Goal: Task Accomplishment & Management: Manage account settings

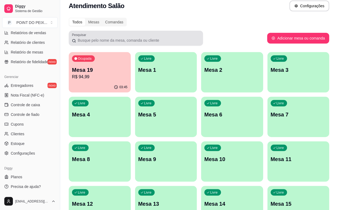
scroll to position [4, 0]
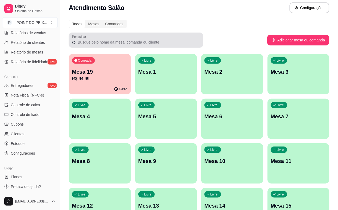
click at [121, 38] on div at bounding box center [136, 40] width 128 height 11
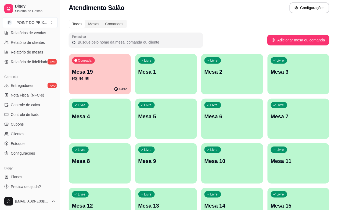
click at [109, 45] on input "Pesquisar" at bounding box center [138, 41] width 124 height 5
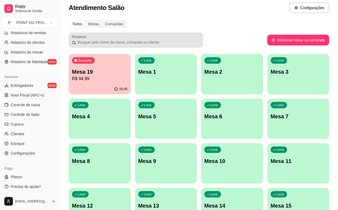
click at [128, 47] on div "Pesquisar" at bounding box center [136, 39] width 134 height 15
click at [129, 45] on div at bounding box center [136, 40] width 128 height 11
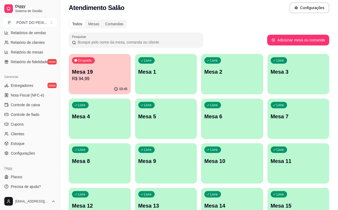
click at [129, 45] on div at bounding box center [136, 40] width 128 height 11
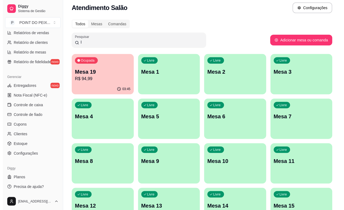
scroll to position [0, 0]
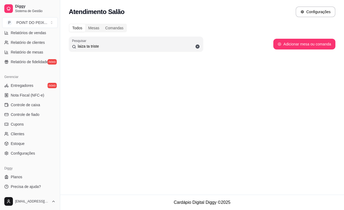
type input "laiza ta triste"
click at [193, 48] on span at bounding box center [197, 46] width 9 height 9
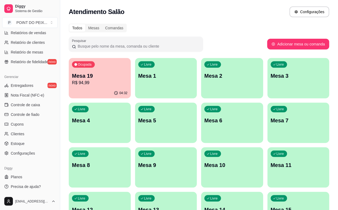
click at [165, 48] on input "Pesquisar" at bounding box center [138, 45] width 124 height 5
click at [165, 45] on input "Pesquisar" at bounding box center [138, 45] width 124 height 5
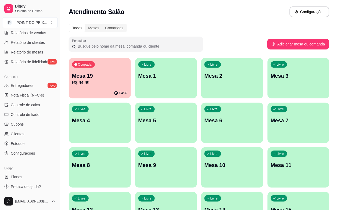
click at [165, 45] on input "Pesquisar" at bounding box center [138, 45] width 124 height 5
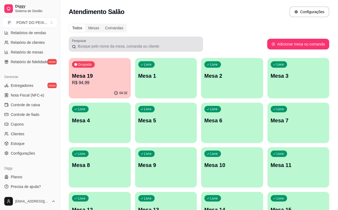
click at [162, 42] on div at bounding box center [136, 44] width 128 height 11
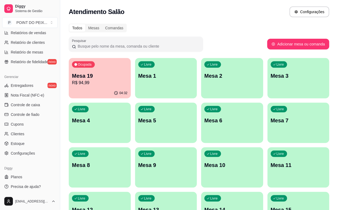
click at [100, 82] on p "R$ 94,99" at bounding box center [100, 82] width 56 height 6
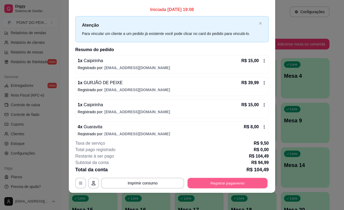
click at [215, 181] on button "Registrar pagamento" at bounding box center [227, 183] width 80 height 10
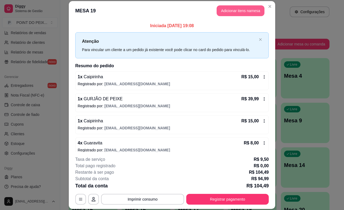
click at [227, 13] on button "Adicionar itens na mesa" at bounding box center [240, 10] width 48 height 11
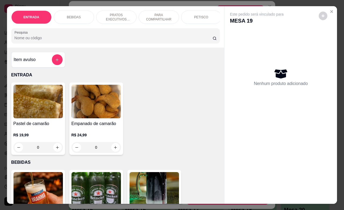
click at [226, 9] on div "Este pedido será vinculado para MESA 19 Nenhum produto adicionado" at bounding box center [280, 100] width 113 height 188
click at [71, 10] on div "BEBIDAS" at bounding box center [74, 16] width 40 height 13
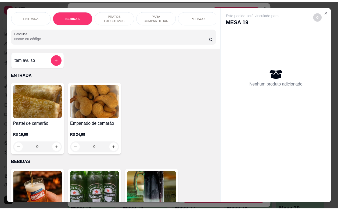
scroll to position [111, 0]
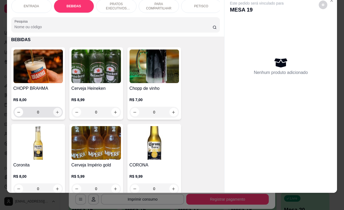
click at [56, 113] on icon "increase-product-quantity" at bounding box center [57, 112] width 4 height 4
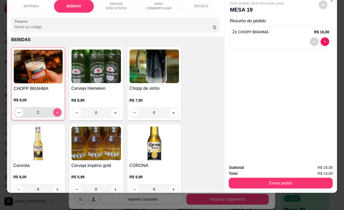
click at [56, 113] on icon "increase-product-quantity" at bounding box center [57, 112] width 4 height 4
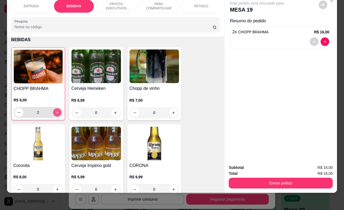
click at [56, 113] on icon "increase-product-quantity" at bounding box center [57, 112] width 4 height 4
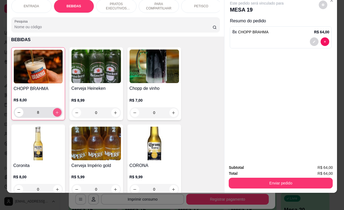
click at [56, 113] on icon "increase-product-quantity" at bounding box center [57, 112] width 4 height 4
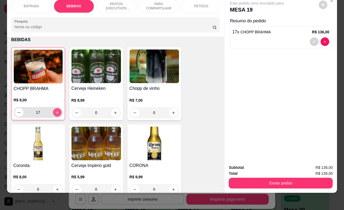
click at [56, 113] on icon "increase-product-quantity" at bounding box center [57, 112] width 4 height 4
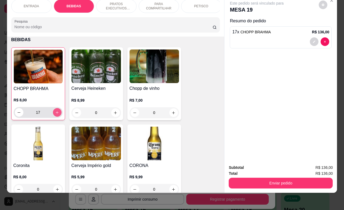
click at [56, 113] on icon "increase-product-quantity" at bounding box center [57, 112] width 4 height 4
click at [17, 113] on icon "decrease-product-quantity" at bounding box center [19, 112] width 4 height 4
type input "20"
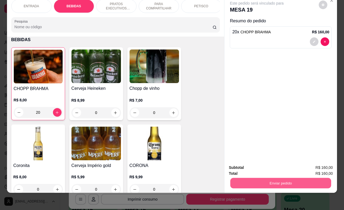
click at [284, 177] on button "Enviar pedido" at bounding box center [280, 182] width 101 height 10
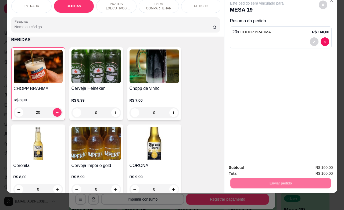
click at [278, 167] on button "Não registrar e enviar pedido" at bounding box center [262, 164] width 56 height 10
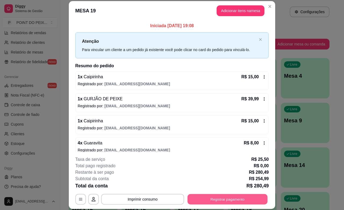
click at [228, 201] on button "Registrar pagamento" at bounding box center [227, 199] width 80 height 10
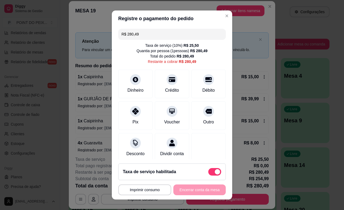
click at [215, 171] on span at bounding box center [217, 171] width 5 height 5
click at [208, 172] on input "checkbox" at bounding box center [209, 173] width 3 height 3
checkbox input "true"
type input "R$ 254,99"
checkbox input "false"
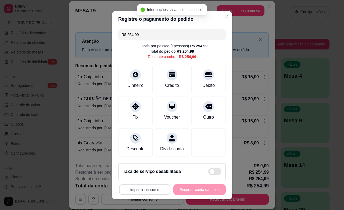
click at [157, 187] on button "Imprimir consumo" at bounding box center [144, 189] width 51 height 10
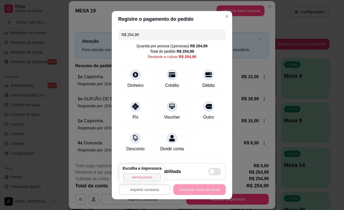
click at [153, 177] on button "IMPRESSORA" at bounding box center [142, 177] width 38 height 8
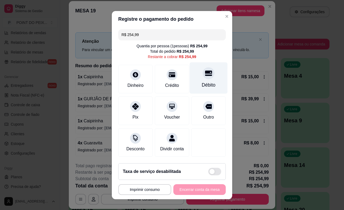
click at [202, 76] on div at bounding box center [208, 73] width 12 height 12
type input "R$ 0,00"
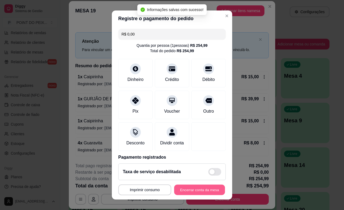
click at [186, 190] on button "Encerrar conta da mesa" at bounding box center [199, 189] width 51 height 10
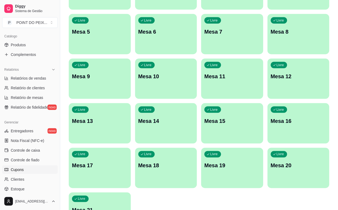
scroll to position [143, 0]
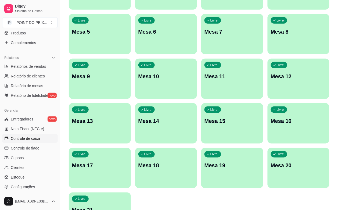
click at [31, 139] on span "Controle de caixa" at bounding box center [25, 138] width 29 height 5
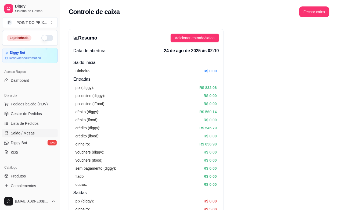
click at [30, 132] on span "Salão / Mesas" at bounding box center [23, 132] width 24 height 5
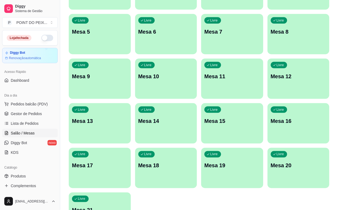
scroll to position [34, 0]
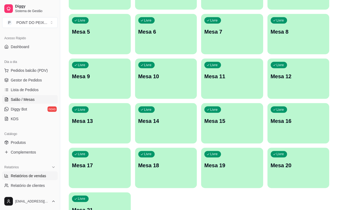
click at [28, 176] on span "Relatórios de vendas" at bounding box center [28, 175] width 35 height 5
select select "ALL"
select select "0"
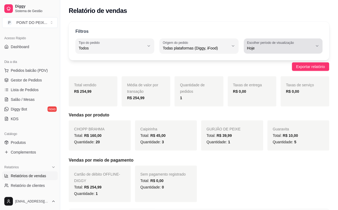
click at [314, 47] on button "Escolher período de visualização Hoje" at bounding box center [283, 45] width 79 height 15
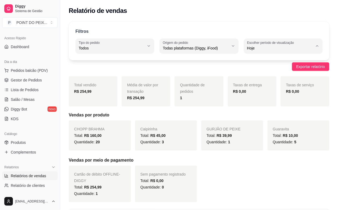
click at [264, 71] on span "Ontem" at bounding box center [280, 69] width 62 height 5
type input "1"
select select "1"
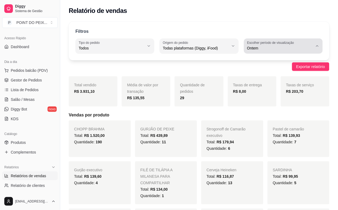
click at [316, 48] on icon "button" at bounding box center [317, 46] width 4 height 4
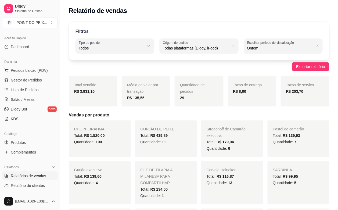
click at [273, 81] on span "7 dias" at bounding box center [280, 78] width 62 height 5
type input "7"
select select "7"
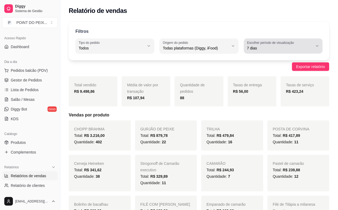
click at [313, 47] on button "Escolher período de visualização 7 dias" at bounding box center [283, 45] width 79 height 15
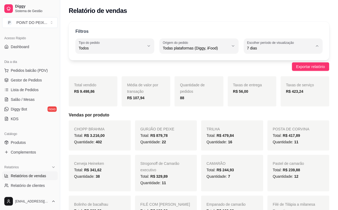
click at [282, 73] on li "Ontem" at bounding box center [283, 70] width 71 height 8
type input "1"
select select "1"
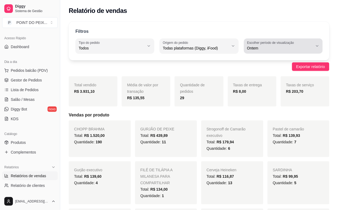
click at [318, 46] on icon "button" at bounding box center [317, 46] width 4 height 4
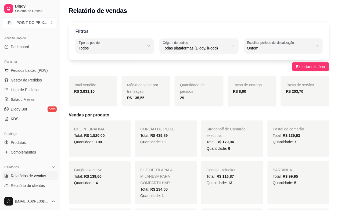
click at [276, 63] on span "Hoje" at bounding box center [280, 60] width 62 height 5
type input "0"
select select "0"
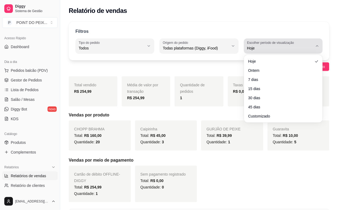
click at [315, 46] on icon "button" at bounding box center [317, 46] width 4 height 4
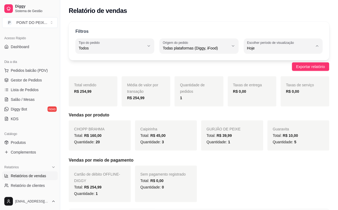
click at [281, 70] on span "Ontem" at bounding box center [280, 69] width 62 height 5
type input "1"
select select "1"
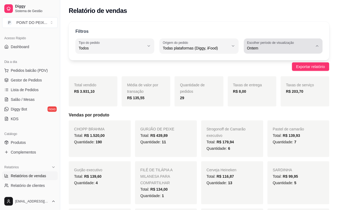
click at [317, 48] on icon "button" at bounding box center [317, 46] width 4 height 4
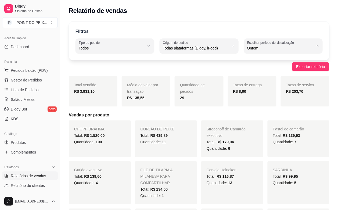
click at [295, 65] on li "Hoje" at bounding box center [283, 61] width 71 height 8
type input "0"
select select "0"
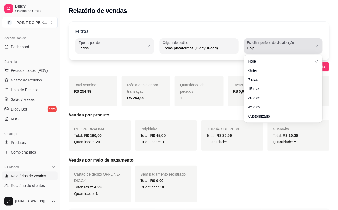
click at [318, 46] on icon "button" at bounding box center [317, 46] width 4 height 4
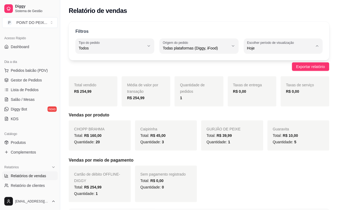
click at [282, 72] on span "Ontem" at bounding box center [280, 69] width 62 height 5
type input "1"
select select "1"
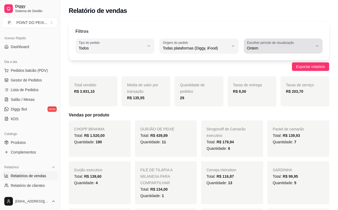
click at [318, 44] on icon "button" at bounding box center [317, 46] width 4 height 4
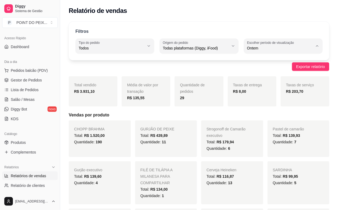
click at [263, 62] on span "Hoje" at bounding box center [280, 60] width 62 height 5
type input "0"
select select "0"
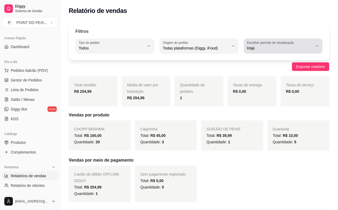
click at [316, 48] on button "Escolher período de visualização Hoje" at bounding box center [283, 45] width 79 height 15
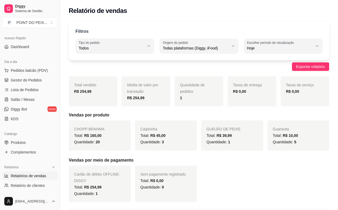
click at [246, 19] on div "Filtros ALL Tipo do pedido Todos Entrega Retirada Mesa Consumo local Tipo do pe…" at bounding box center [199, 143] width 278 height 251
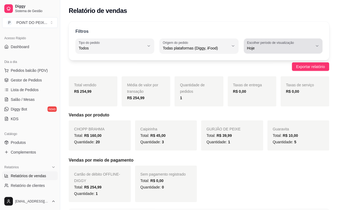
click at [316, 48] on icon "button" at bounding box center [317, 46] width 4 height 4
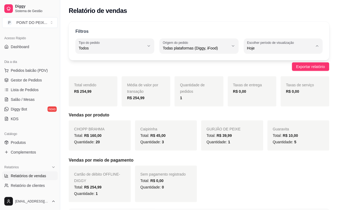
click at [274, 69] on span "Ontem" at bounding box center [280, 69] width 62 height 5
type input "1"
select select "1"
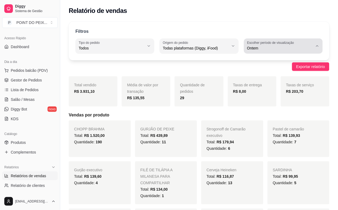
click at [318, 46] on icon "button" at bounding box center [317, 46] width 4 height 4
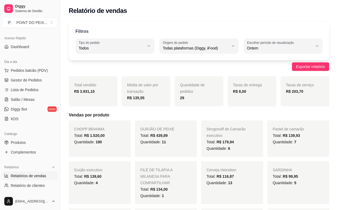
click at [281, 77] on span "7 dias" at bounding box center [280, 78] width 62 height 5
type input "7"
select select "7"
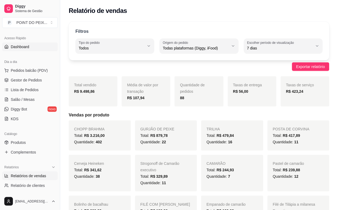
click at [22, 48] on span "Dashboard" at bounding box center [20, 46] width 19 height 5
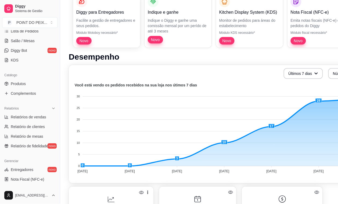
scroll to position [134, 0]
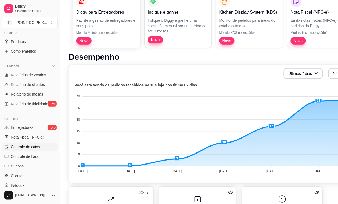
click at [29, 149] on span "Controle de caixa" at bounding box center [25, 146] width 29 height 5
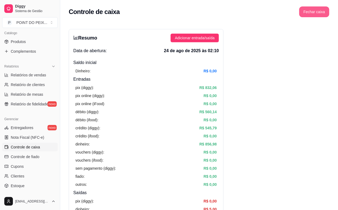
click at [322, 13] on button "Fechar caixa" at bounding box center [314, 11] width 30 height 11
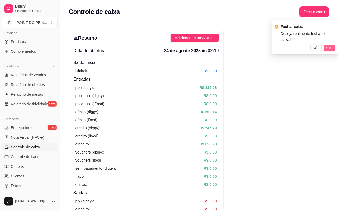
click at [328, 45] on span "Sim" at bounding box center [329, 48] width 6 height 6
